Goal: Find specific page/section: Find specific page/section

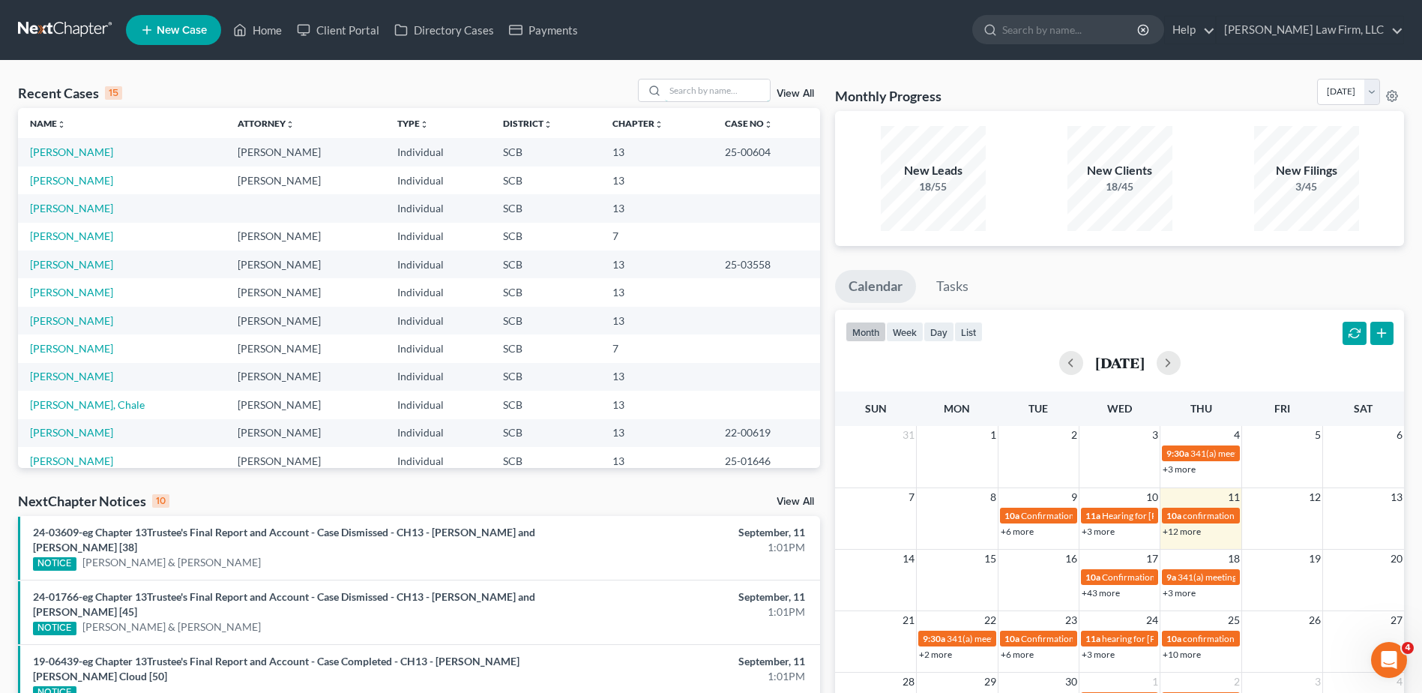
click at [669, 85] on input "search" at bounding box center [717, 90] width 105 height 22
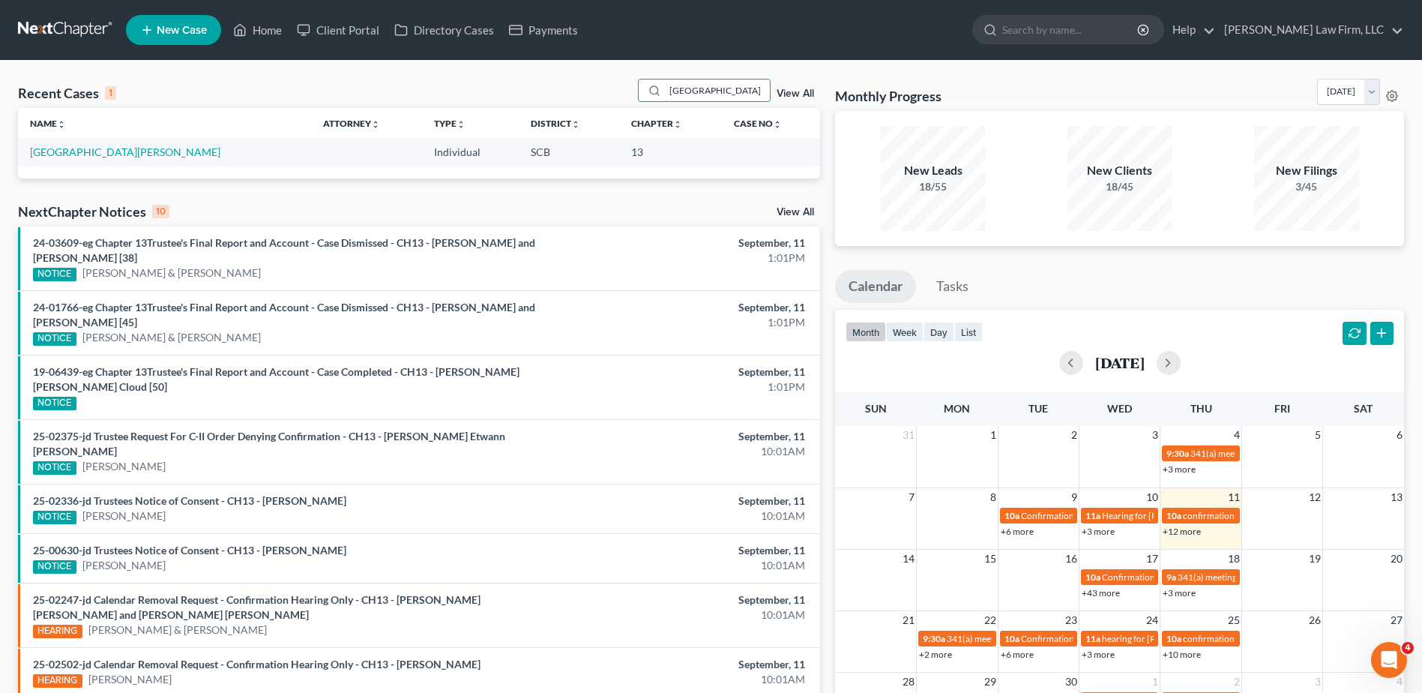
type input "[GEOGRAPHIC_DATA]"
click at [84, 158] on link "[GEOGRAPHIC_DATA][PERSON_NAME]" at bounding box center [125, 151] width 190 height 13
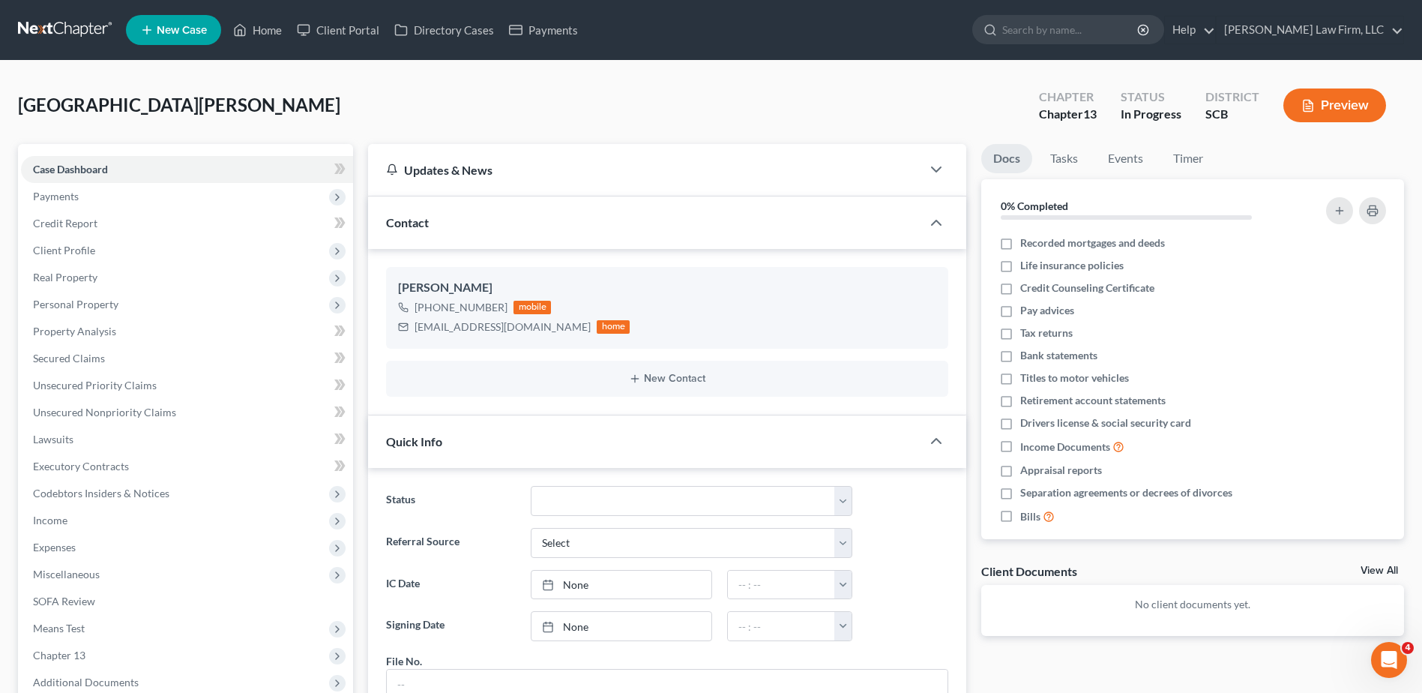
click at [90, 200] on span "Payments" at bounding box center [187, 196] width 332 height 27
click at [106, 255] on span "Payments" at bounding box center [86, 250] width 46 height 13
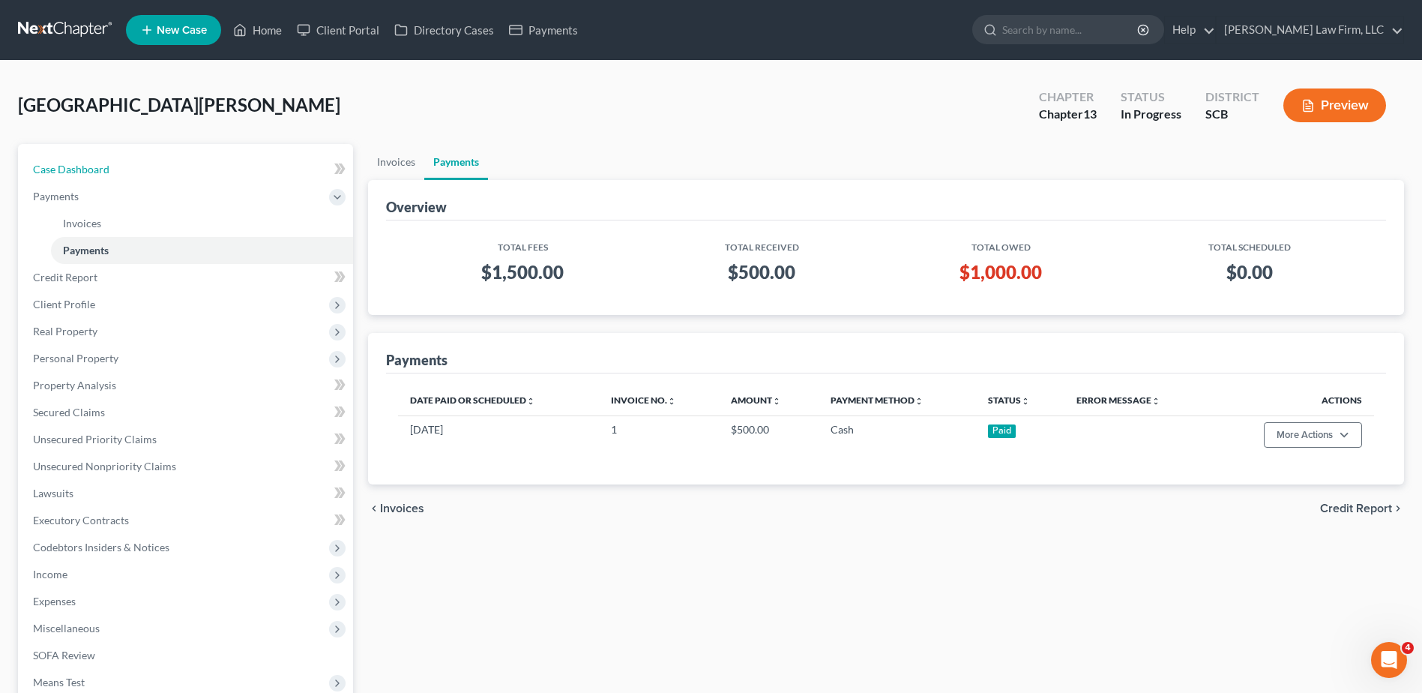
click at [97, 168] on span "Case Dashboard" at bounding box center [71, 169] width 76 height 13
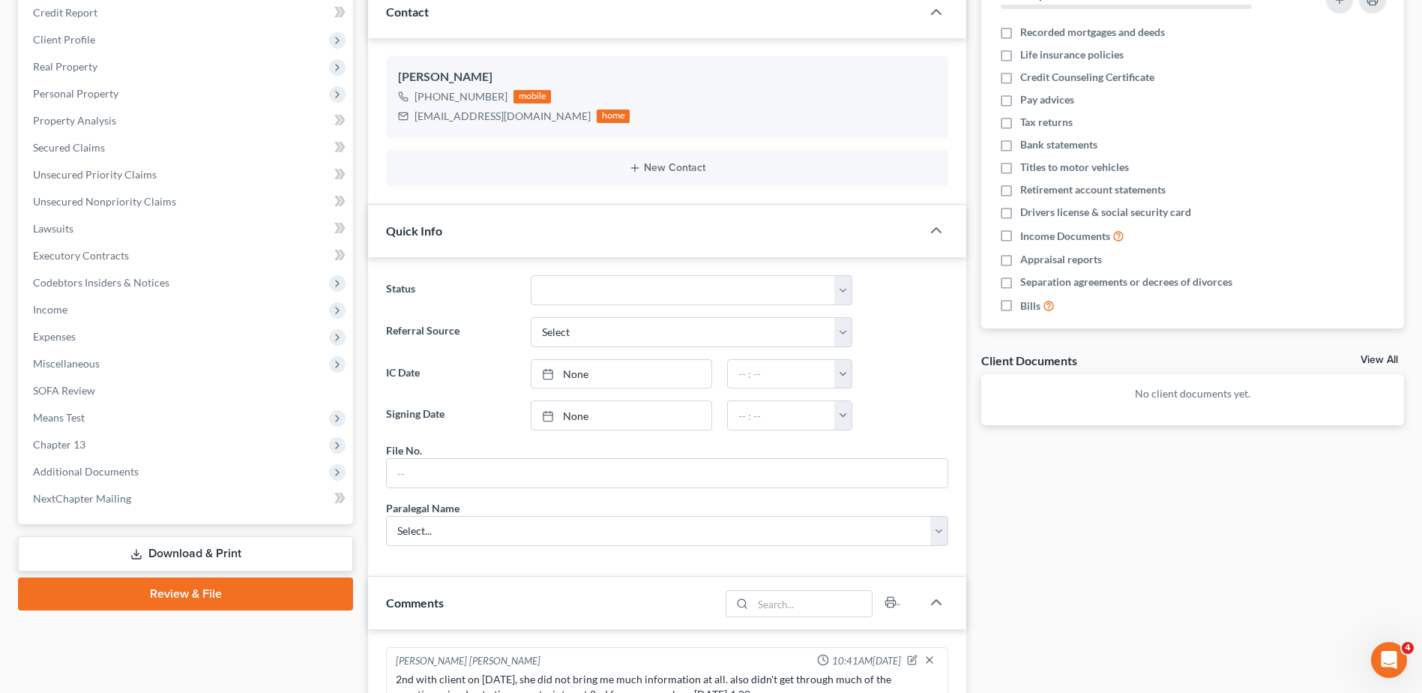
scroll to position [450, 0]
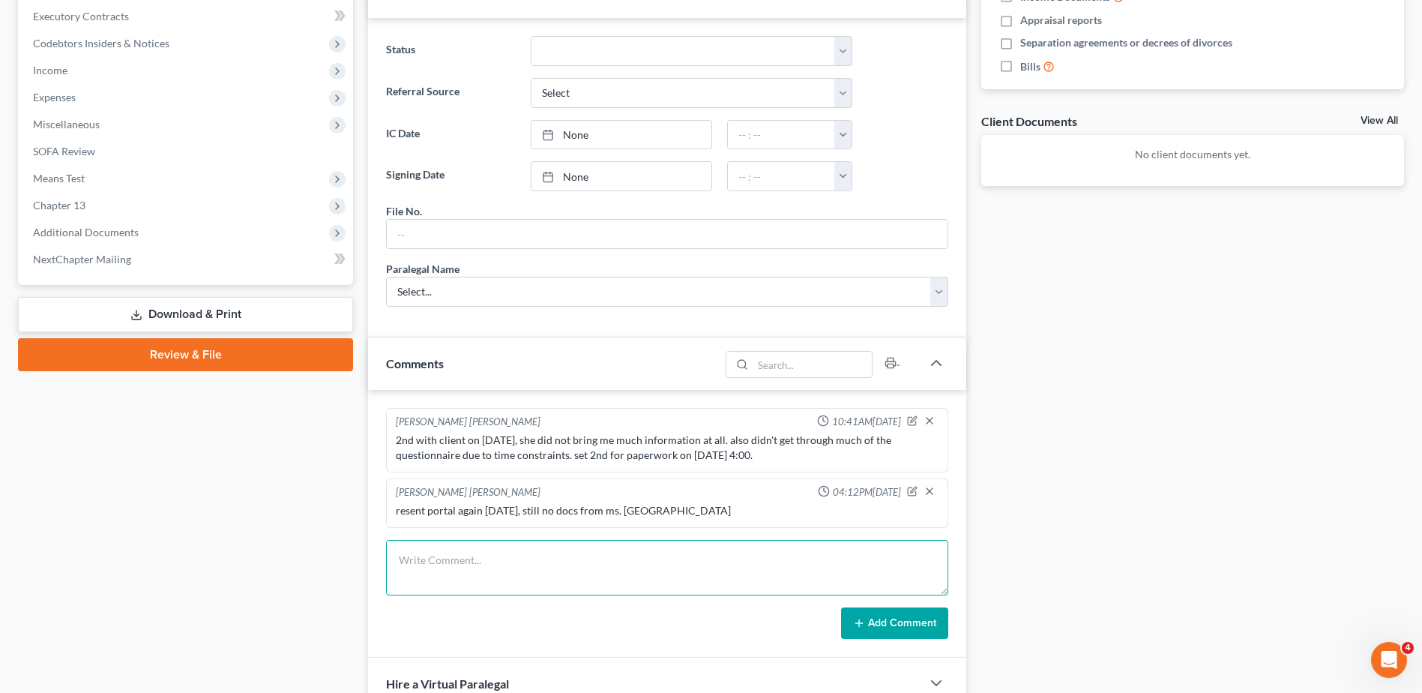
click at [525, 563] on textarea at bounding box center [667, 567] width 562 height 55
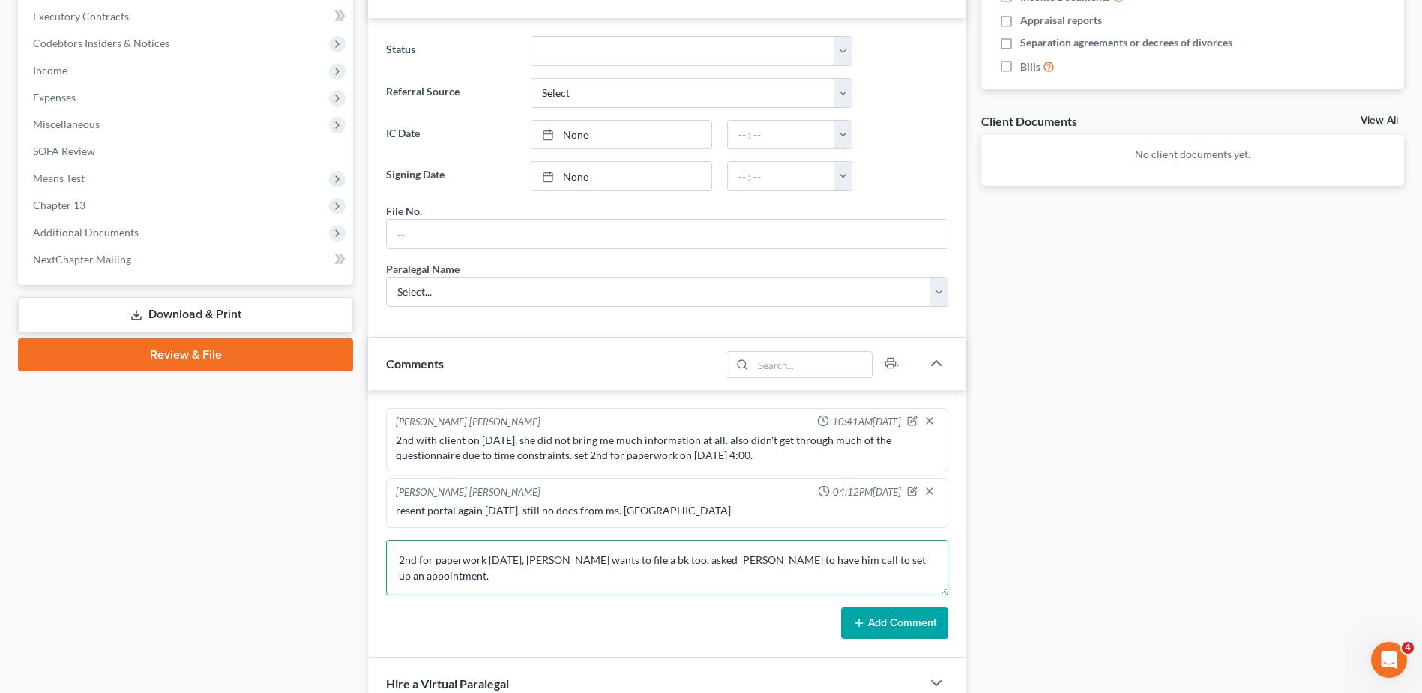
type textarea "2nd for paperwork [DATE], [PERSON_NAME] wants to file a bk too. asked [PERSON_N…"
click at [868, 622] on button "Add Comment" at bounding box center [894, 622] width 107 height 31
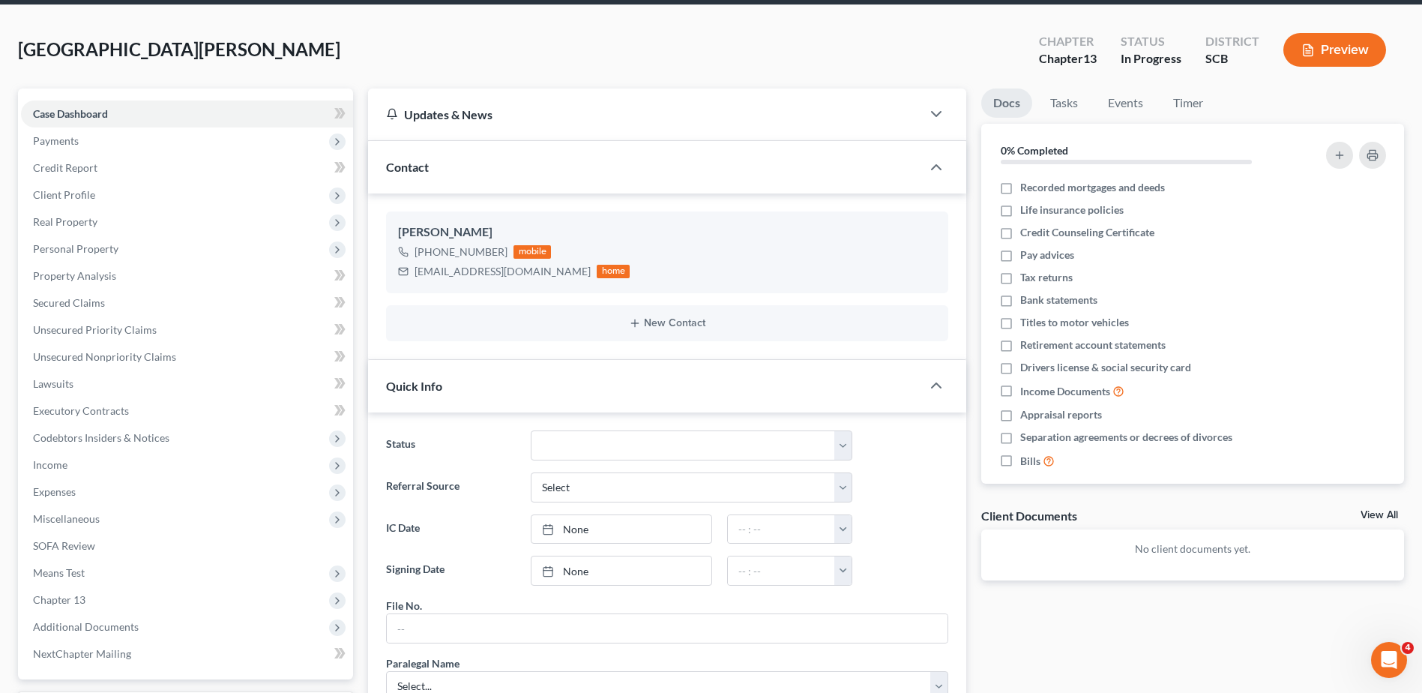
scroll to position [0, 0]
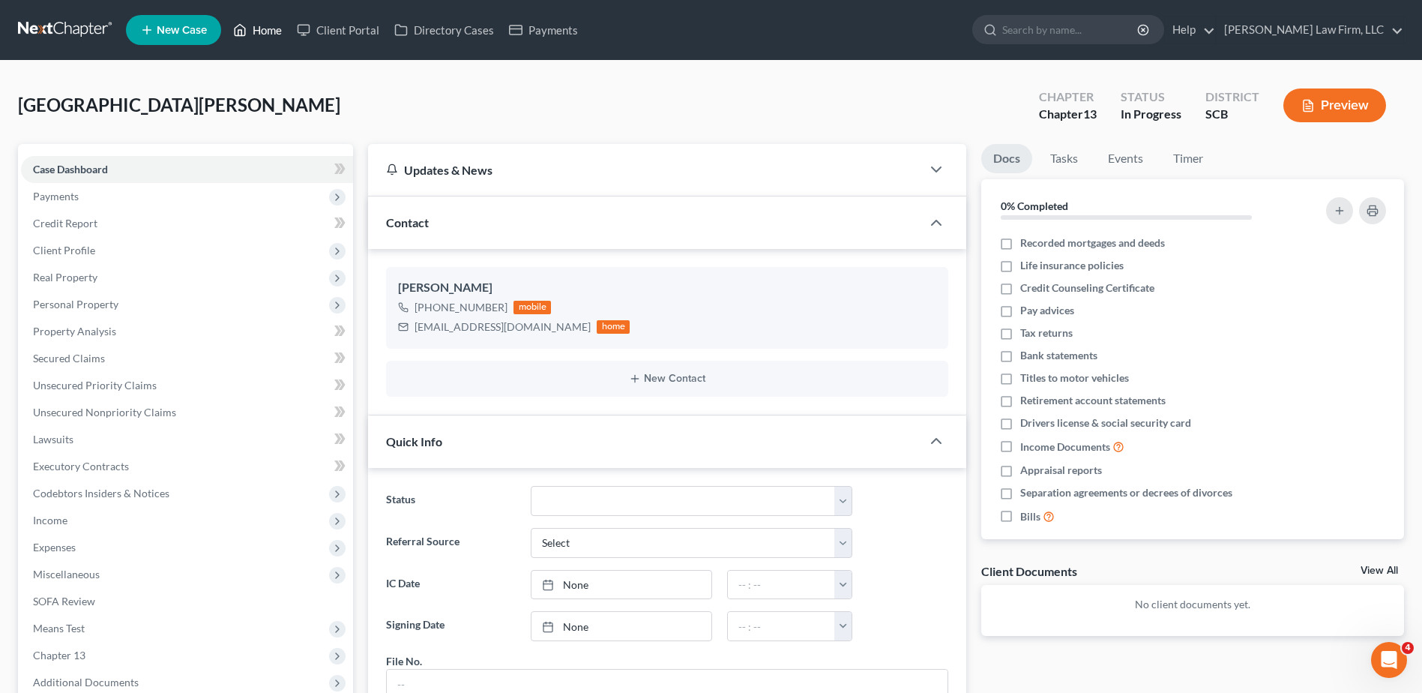
click at [275, 26] on link "Home" at bounding box center [258, 29] width 64 height 27
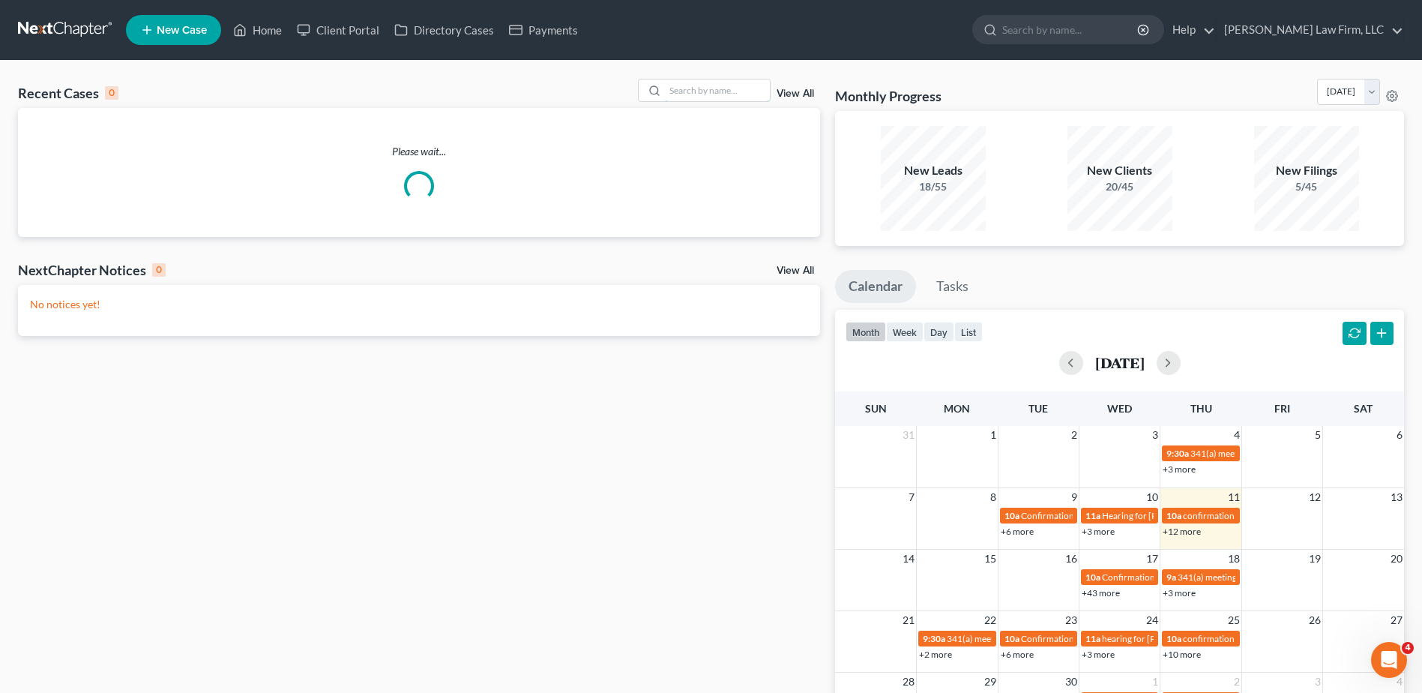
click at [682, 95] on input "search" at bounding box center [717, 90] width 105 height 22
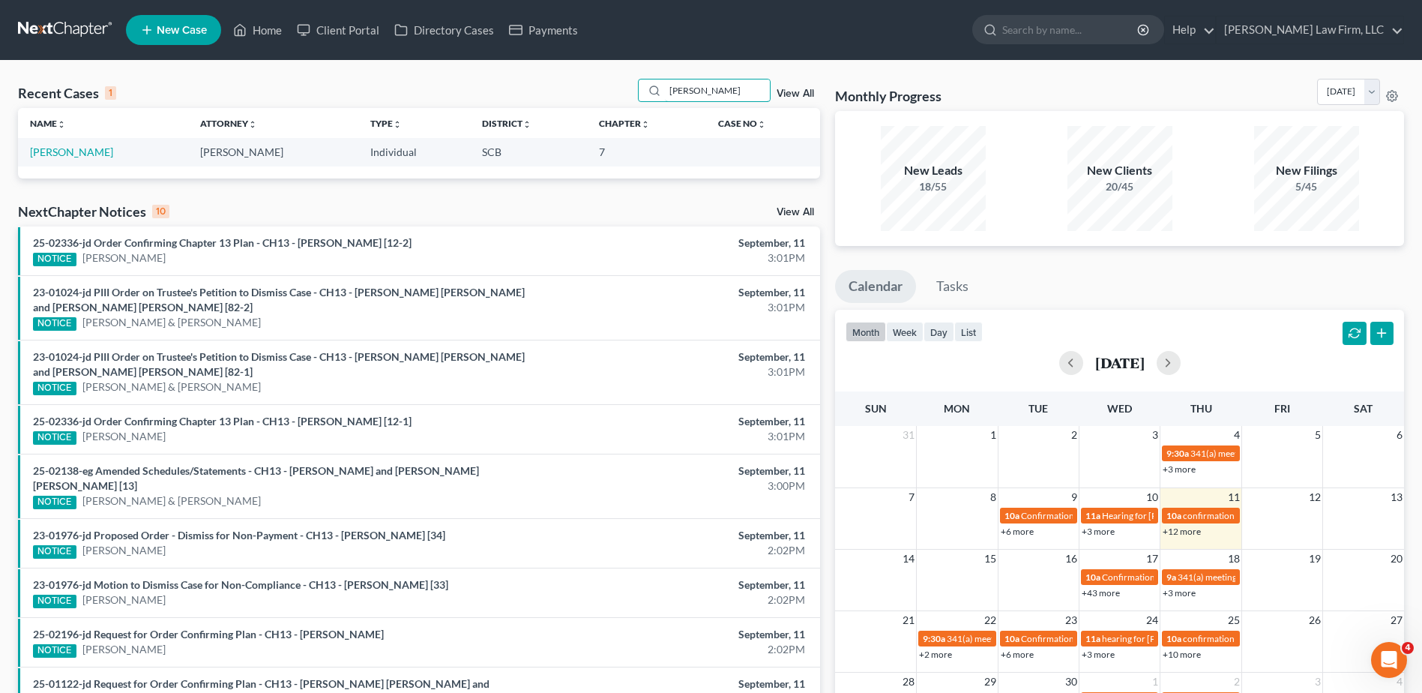
type input "[PERSON_NAME]"
click at [73, 153] on link "[PERSON_NAME]" at bounding box center [71, 151] width 83 height 13
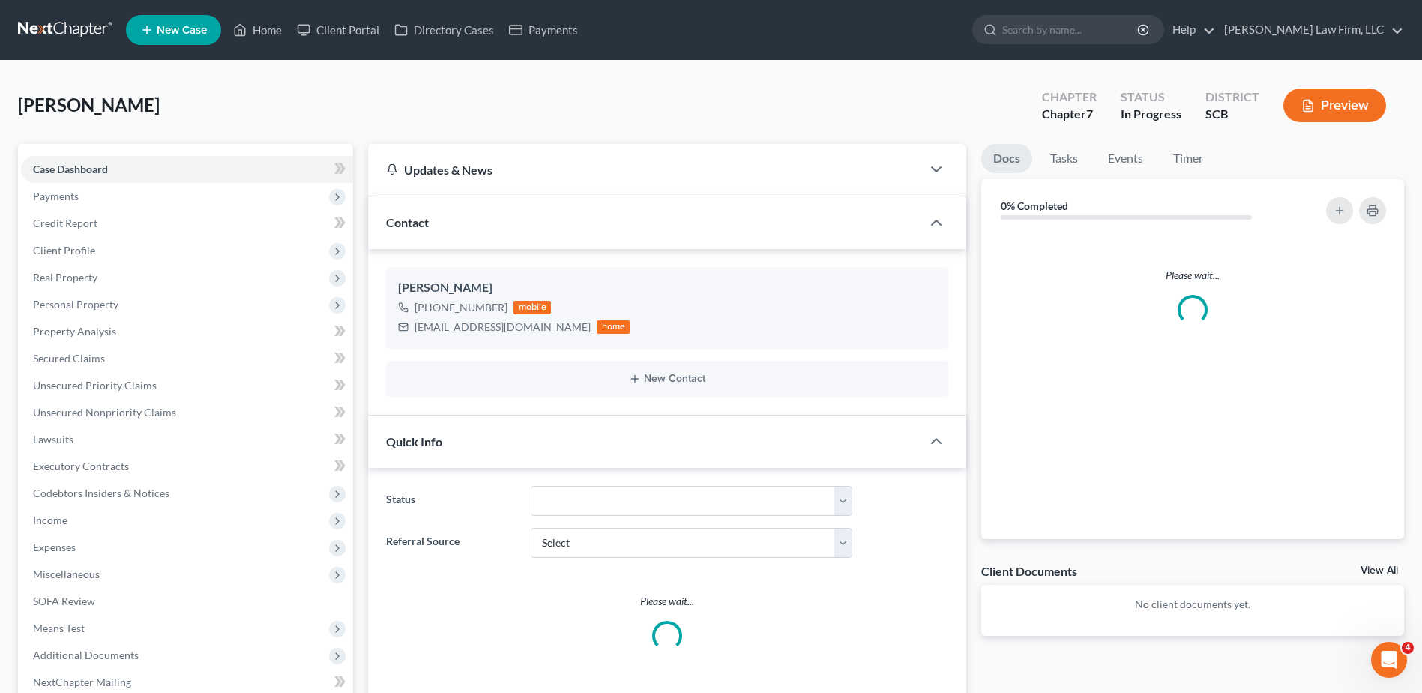
select select "1"
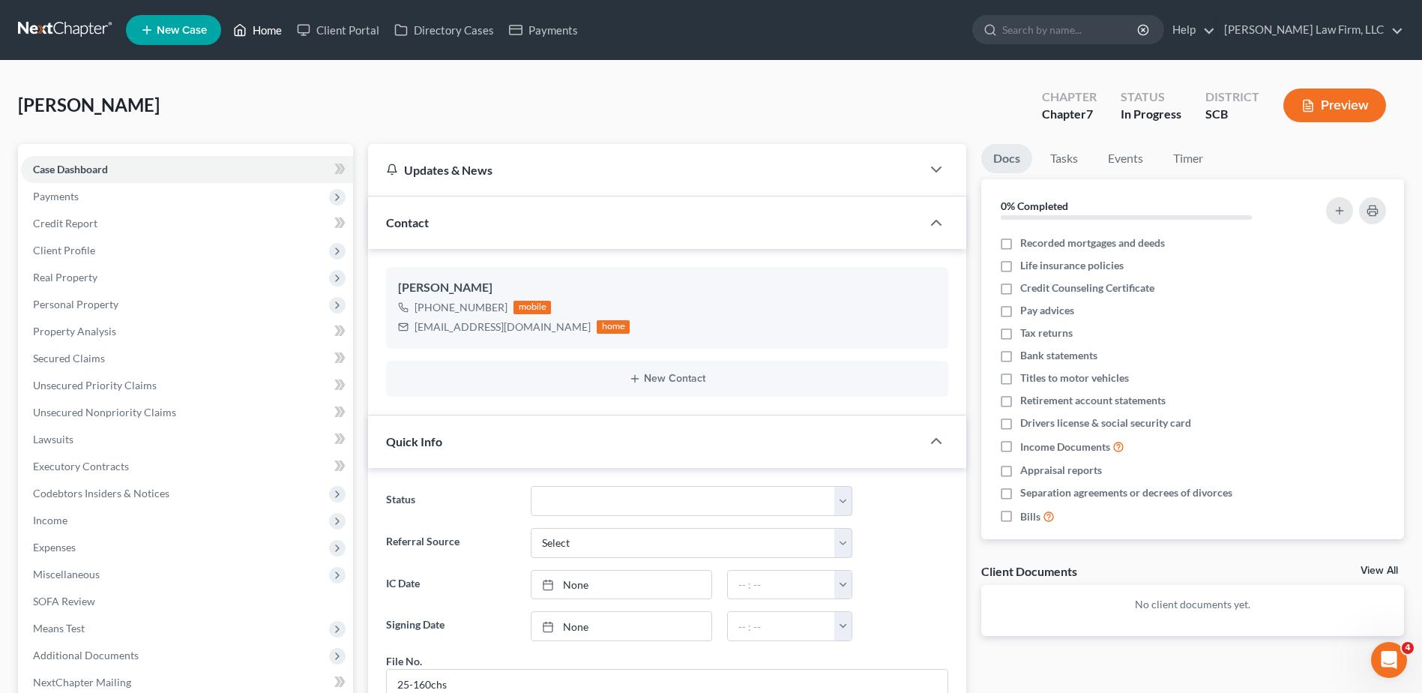
click at [260, 31] on link "Home" at bounding box center [258, 29] width 64 height 27
